Goal: Navigation & Orientation: Find specific page/section

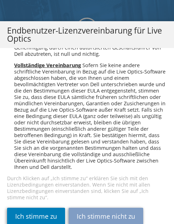
scroll to position [4161, 0]
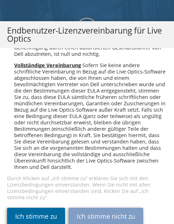
click at [43, 217] on link "Ich stimme zu" at bounding box center [36, 215] width 58 height 17
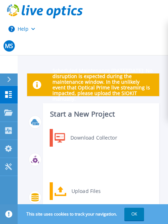
click at [114, 12] on link at bounding box center [84, 10] width 168 height 21
